Goal: Information Seeking & Learning: Learn about a topic

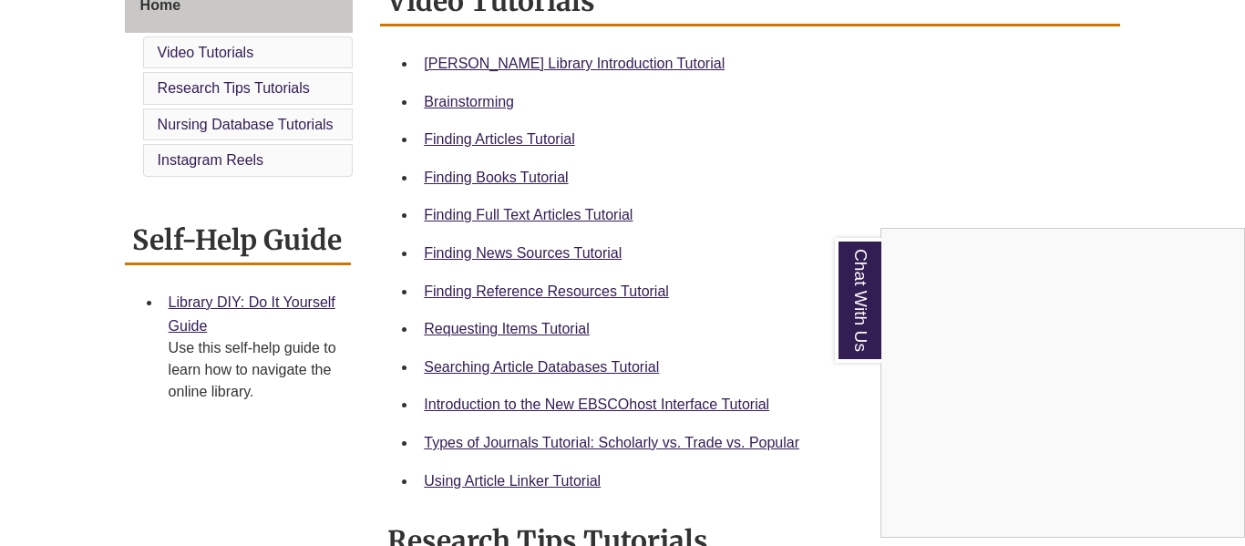
scroll to position [538, 0]
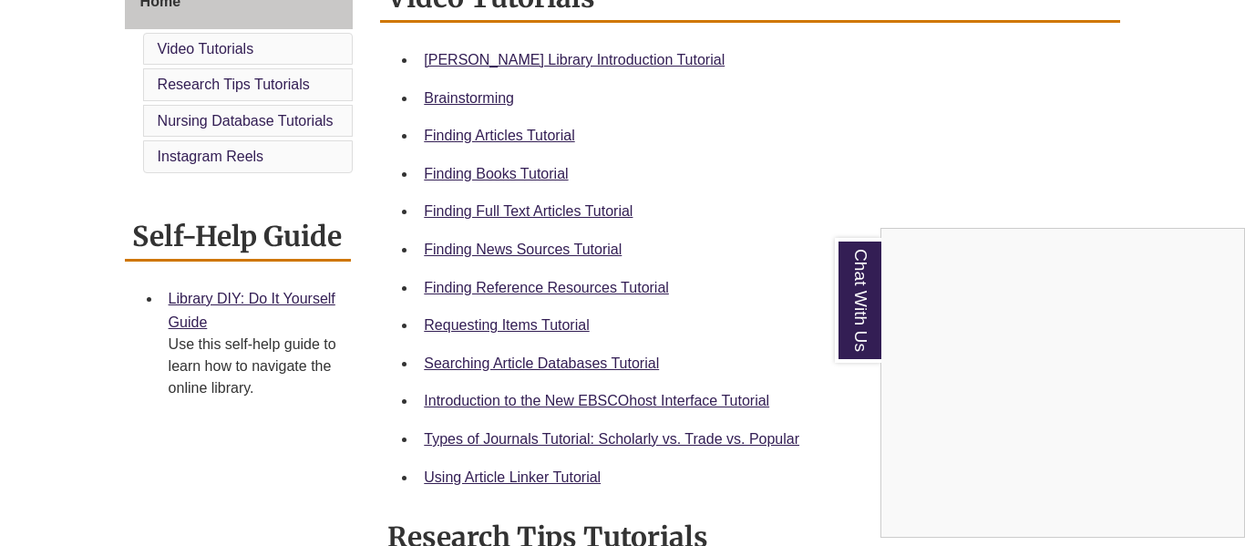
click at [614, 59] on div "Chat With Us" at bounding box center [622, 273] width 1245 height 546
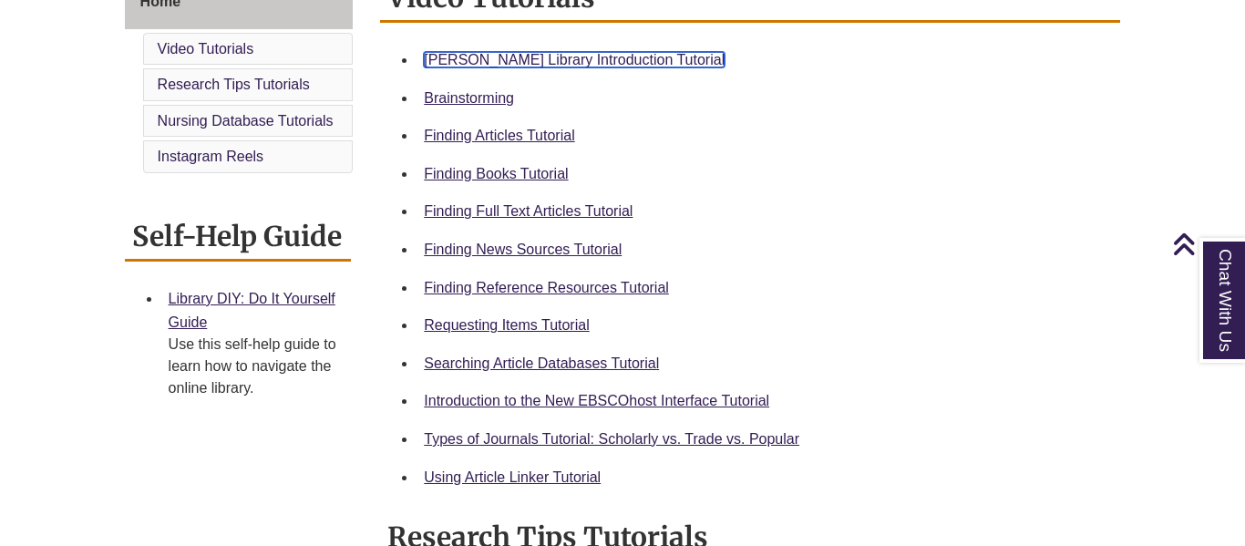
click at [607, 61] on link "Berntsen Library Introduction Tutorial" at bounding box center [574, 59] width 301 height 15
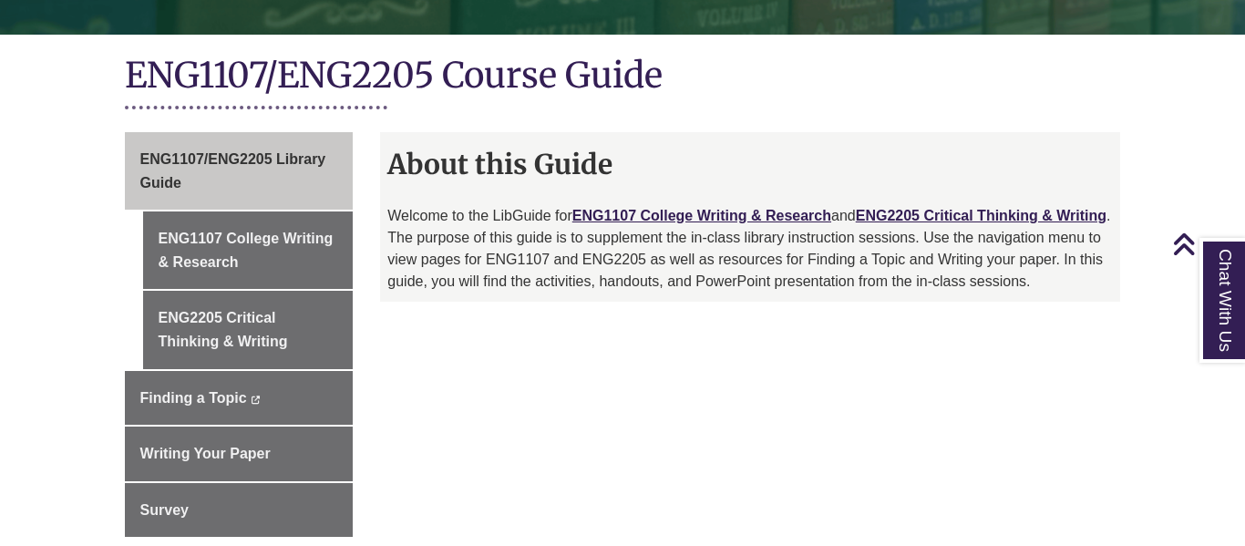
scroll to position [404, 0]
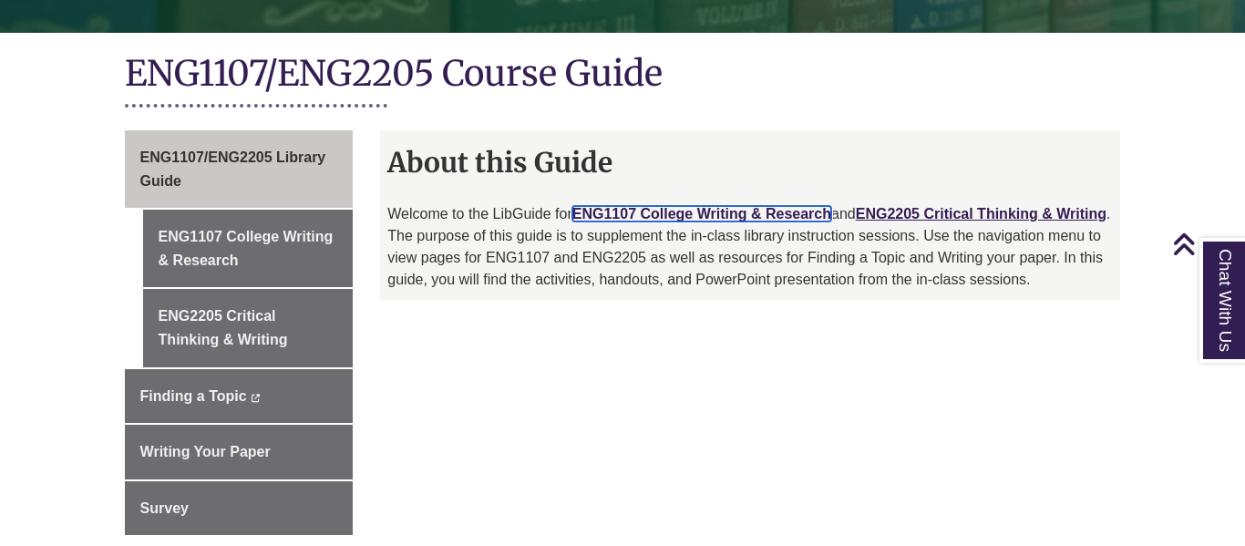
click at [763, 206] on link "ENG1107 College Writing & Research" at bounding box center [701, 213] width 259 height 15
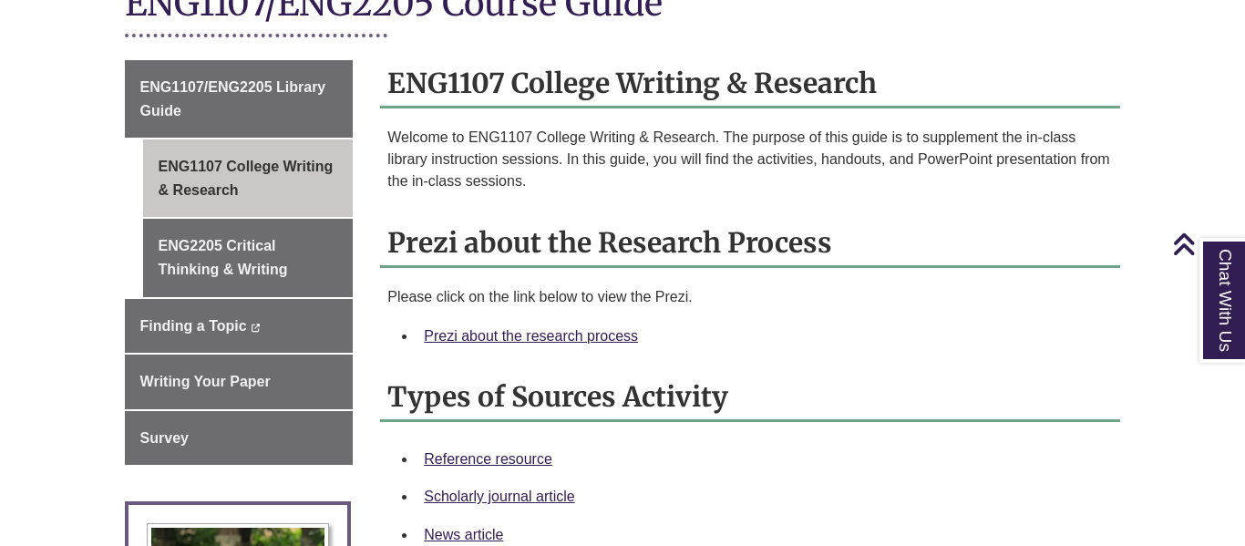
scroll to position [473, 0]
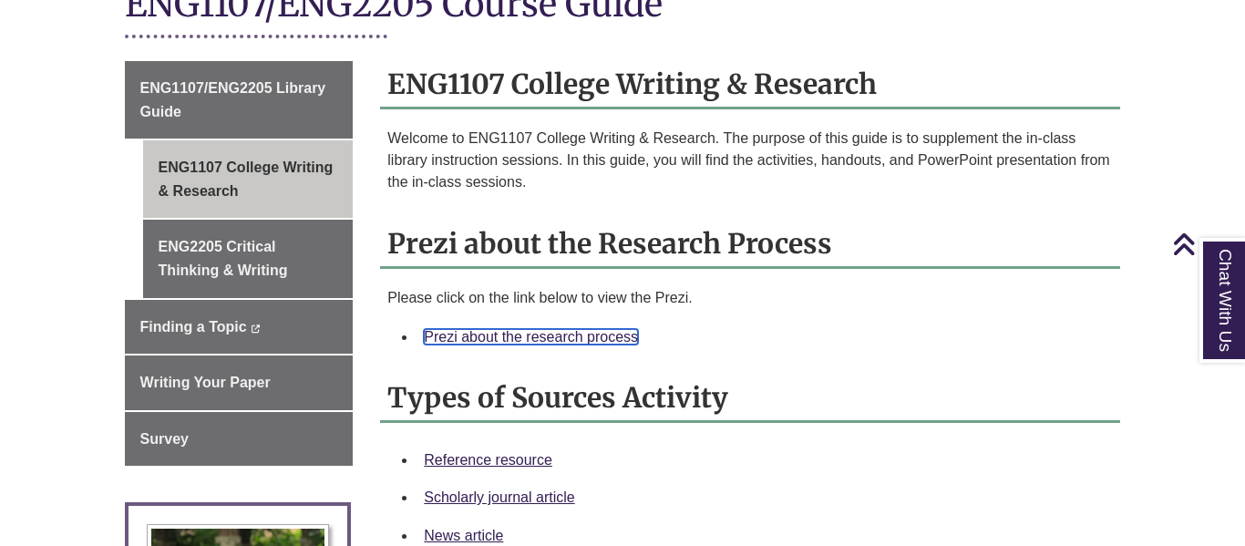
click at [508, 329] on link "Prezi about the research process" at bounding box center [531, 336] width 214 height 15
